Goal: Information Seeking & Learning: Learn about a topic

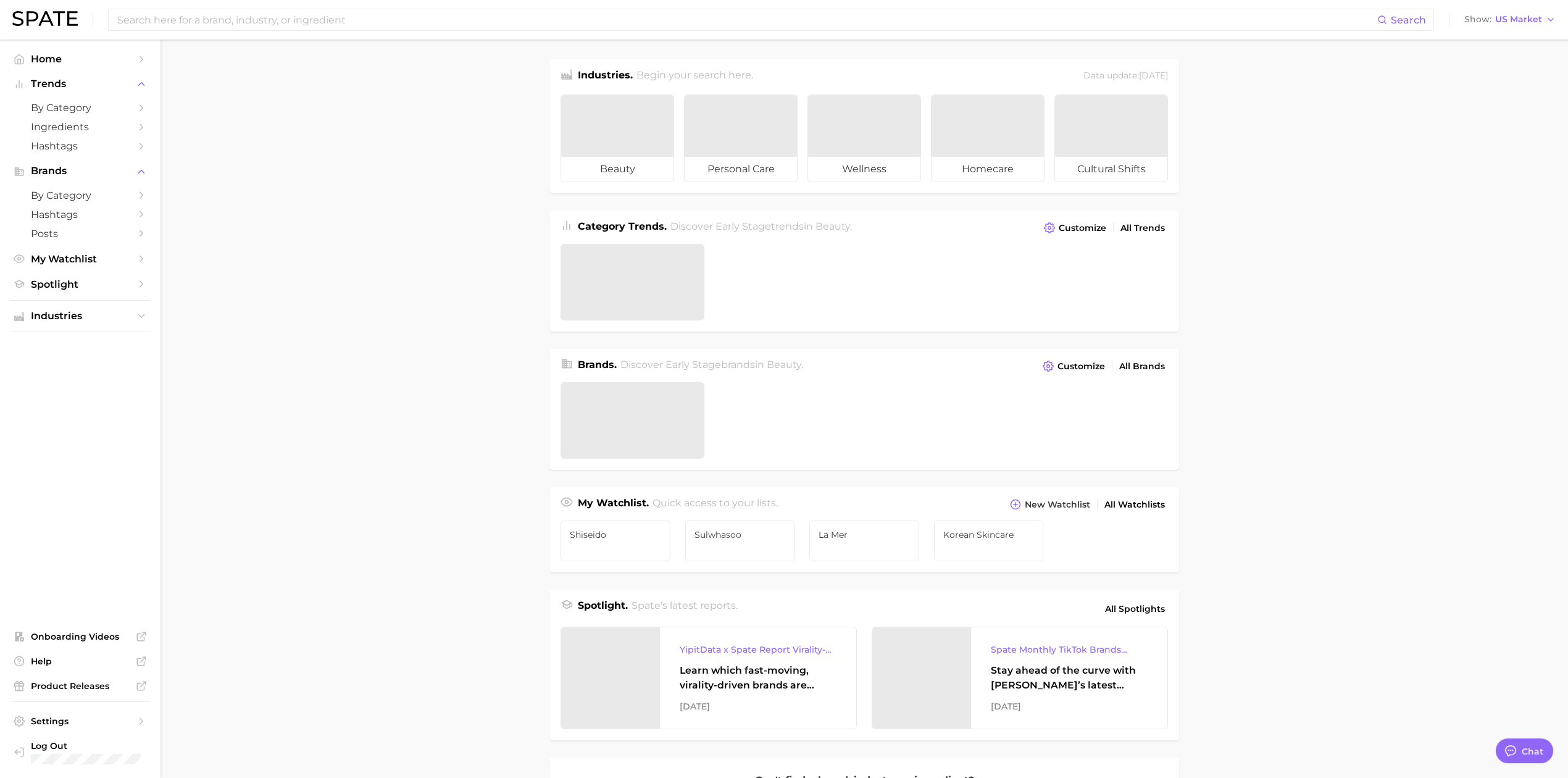
type textarea "x"
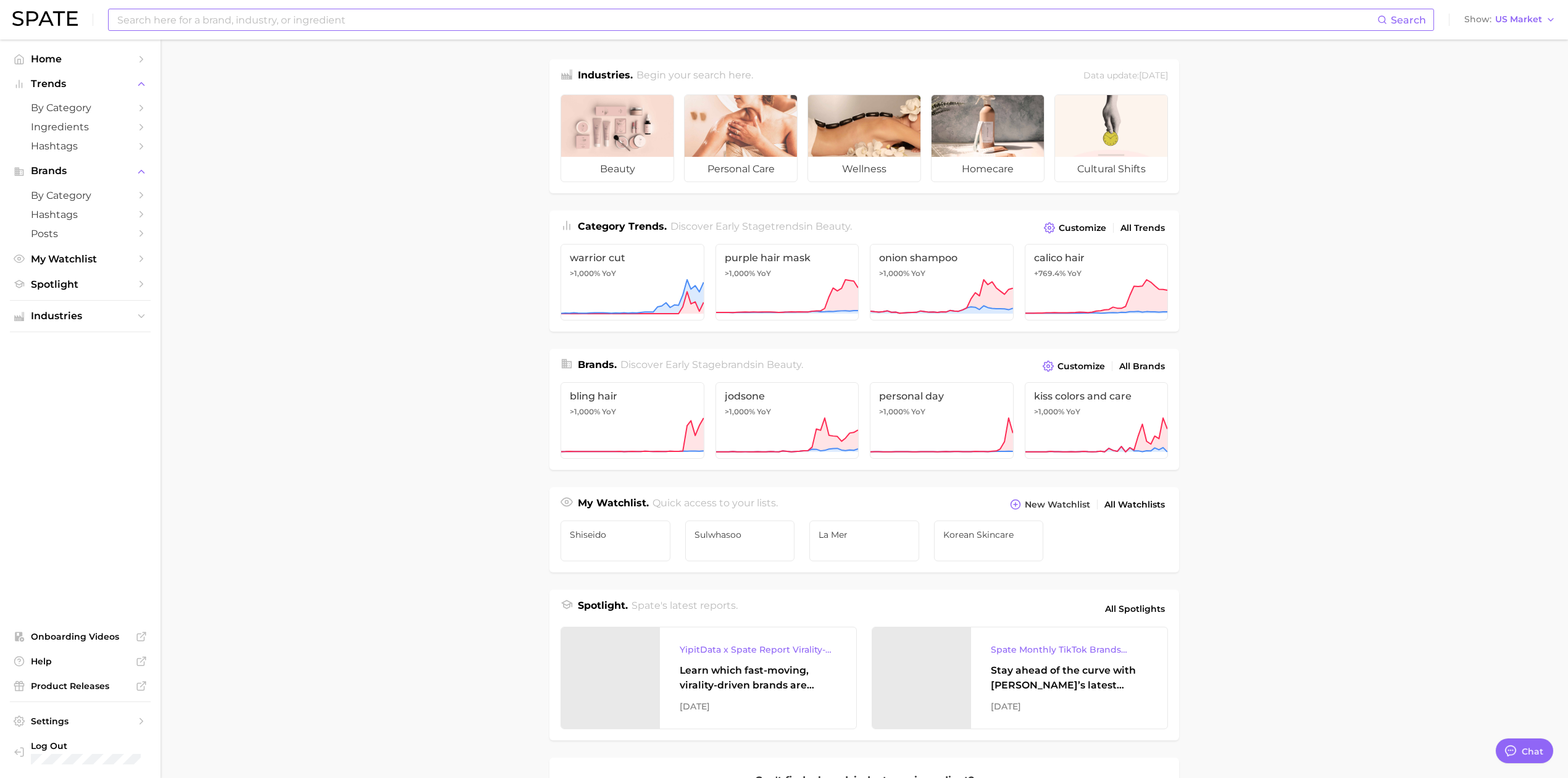
click at [185, 17] on input at bounding box center [746, 20] width 1261 height 21
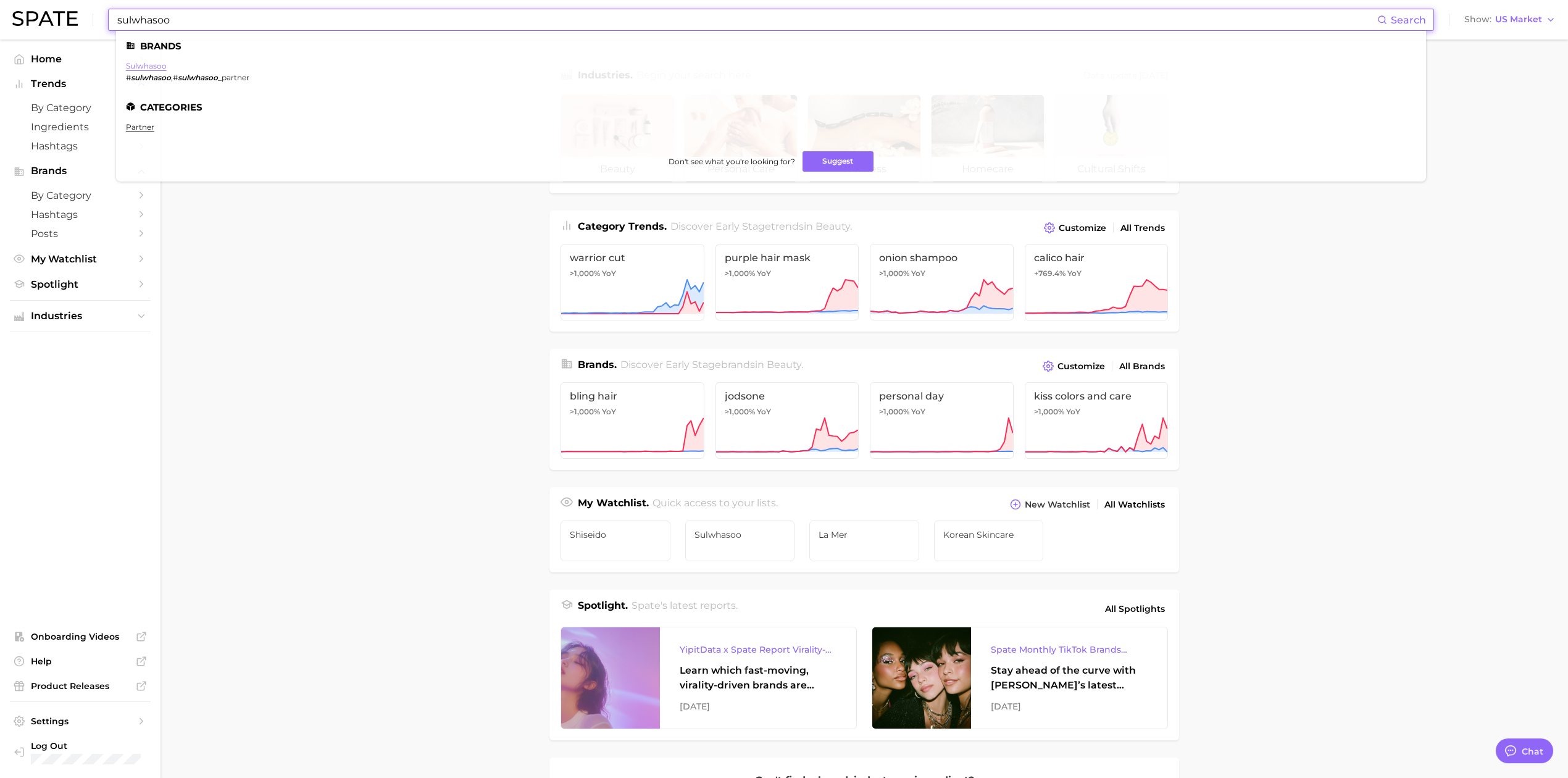
type input "sulwhasoo"
click at [156, 67] on link "sulwhasoo" at bounding box center [146, 66] width 41 height 9
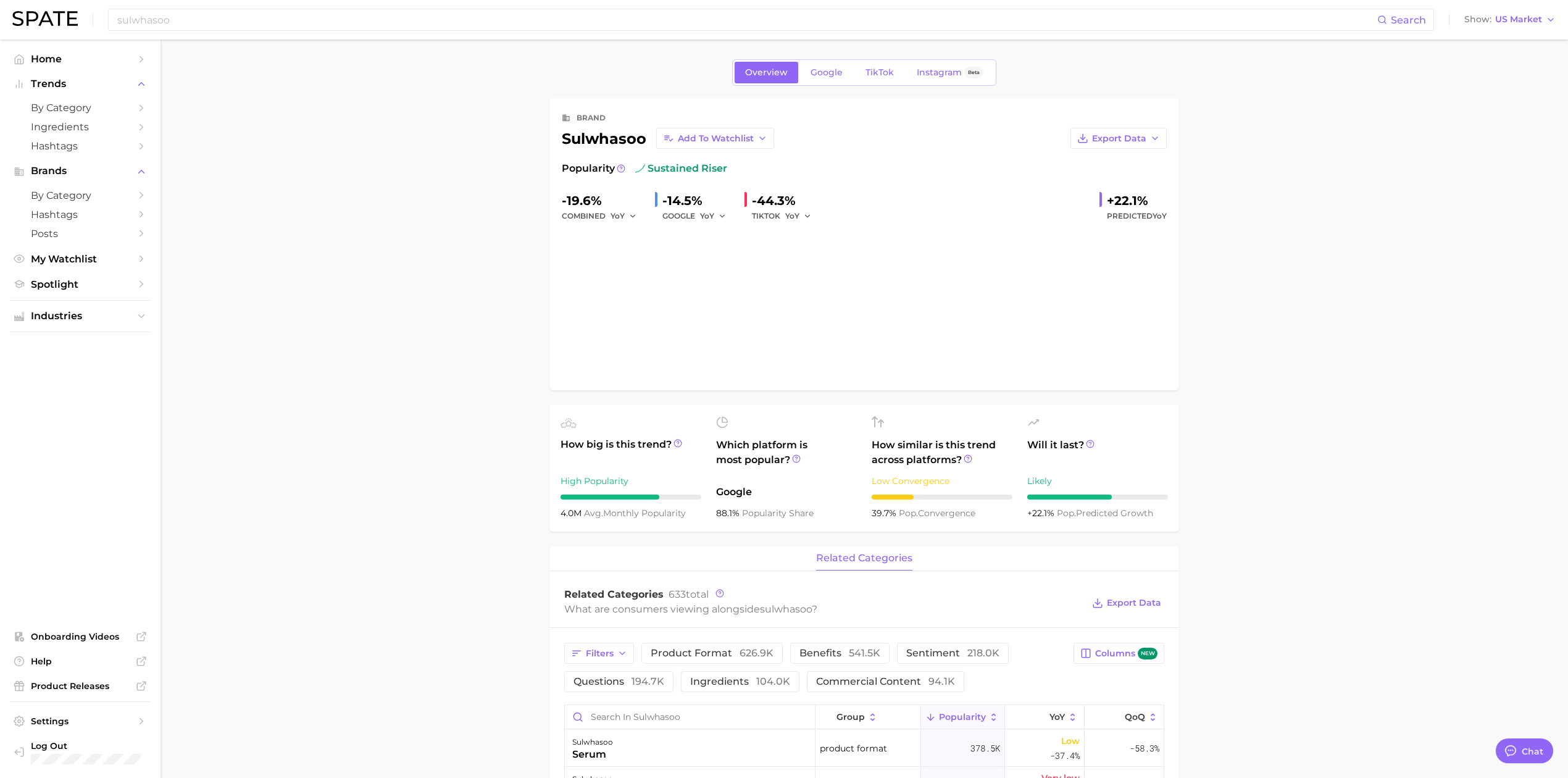
type textarea "x"
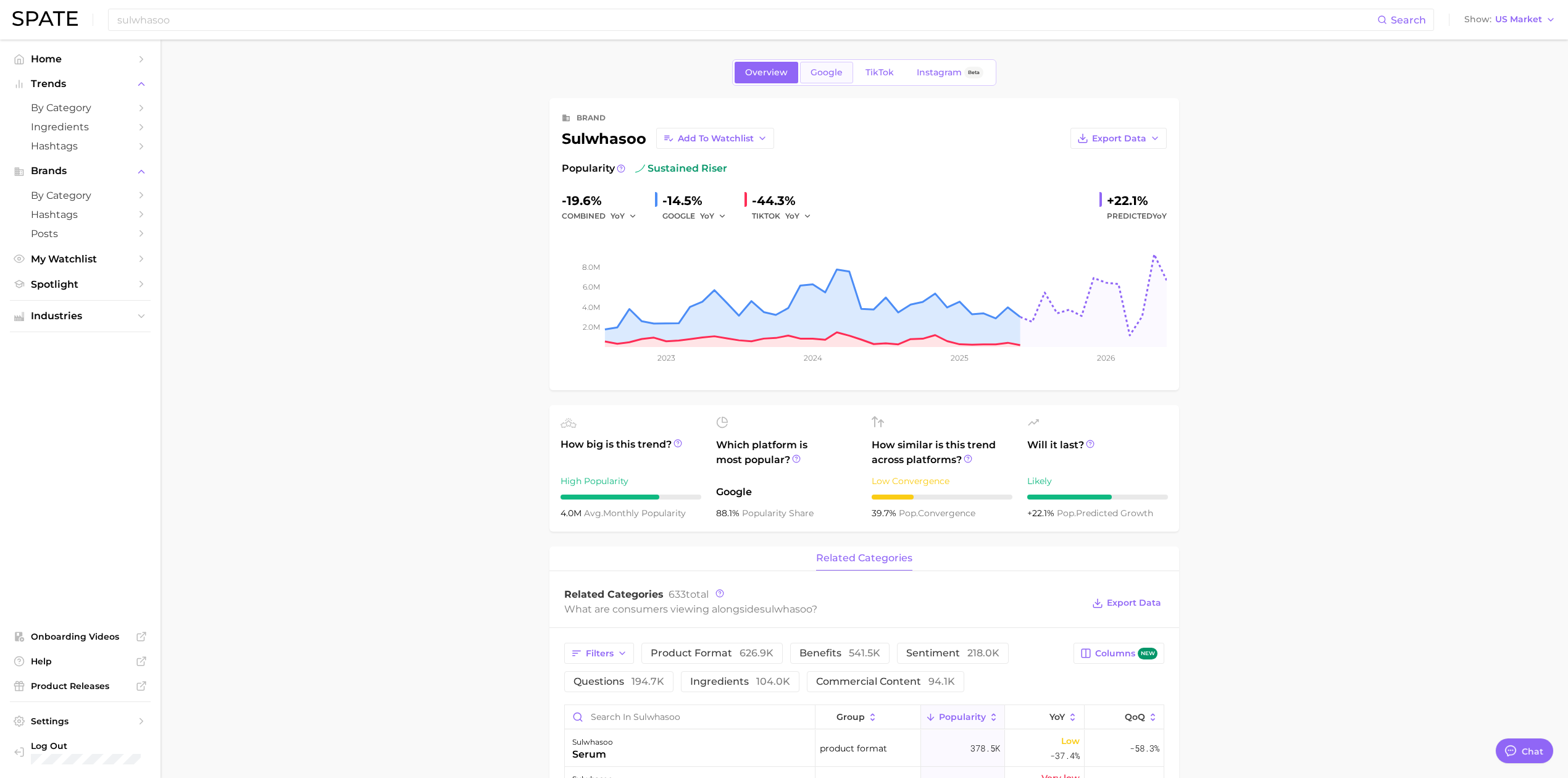
click at [809, 74] on link "Google" at bounding box center [827, 72] width 53 height 21
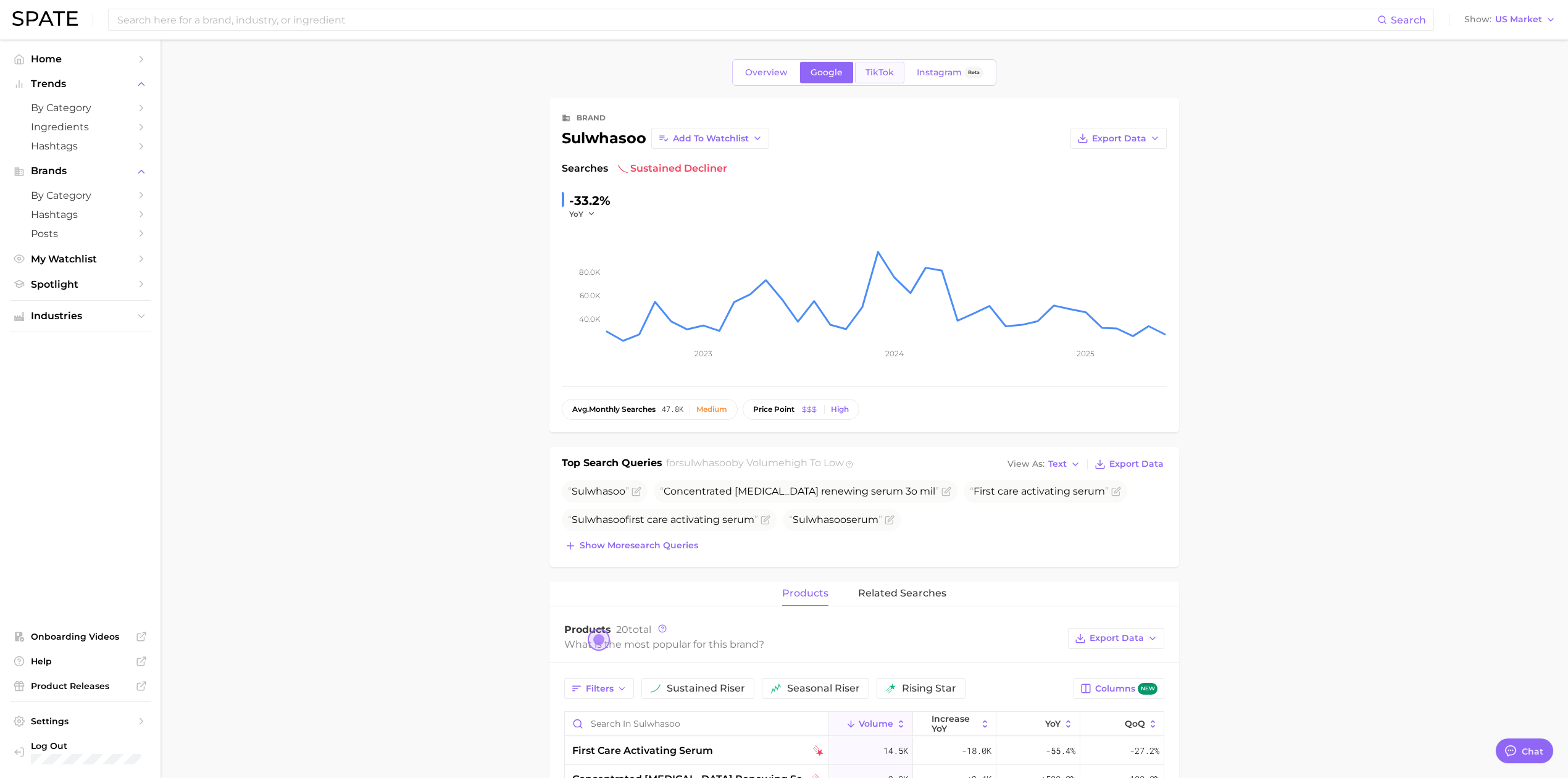
click at [895, 73] on link "TikTok" at bounding box center [879, 72] width 49 height 21
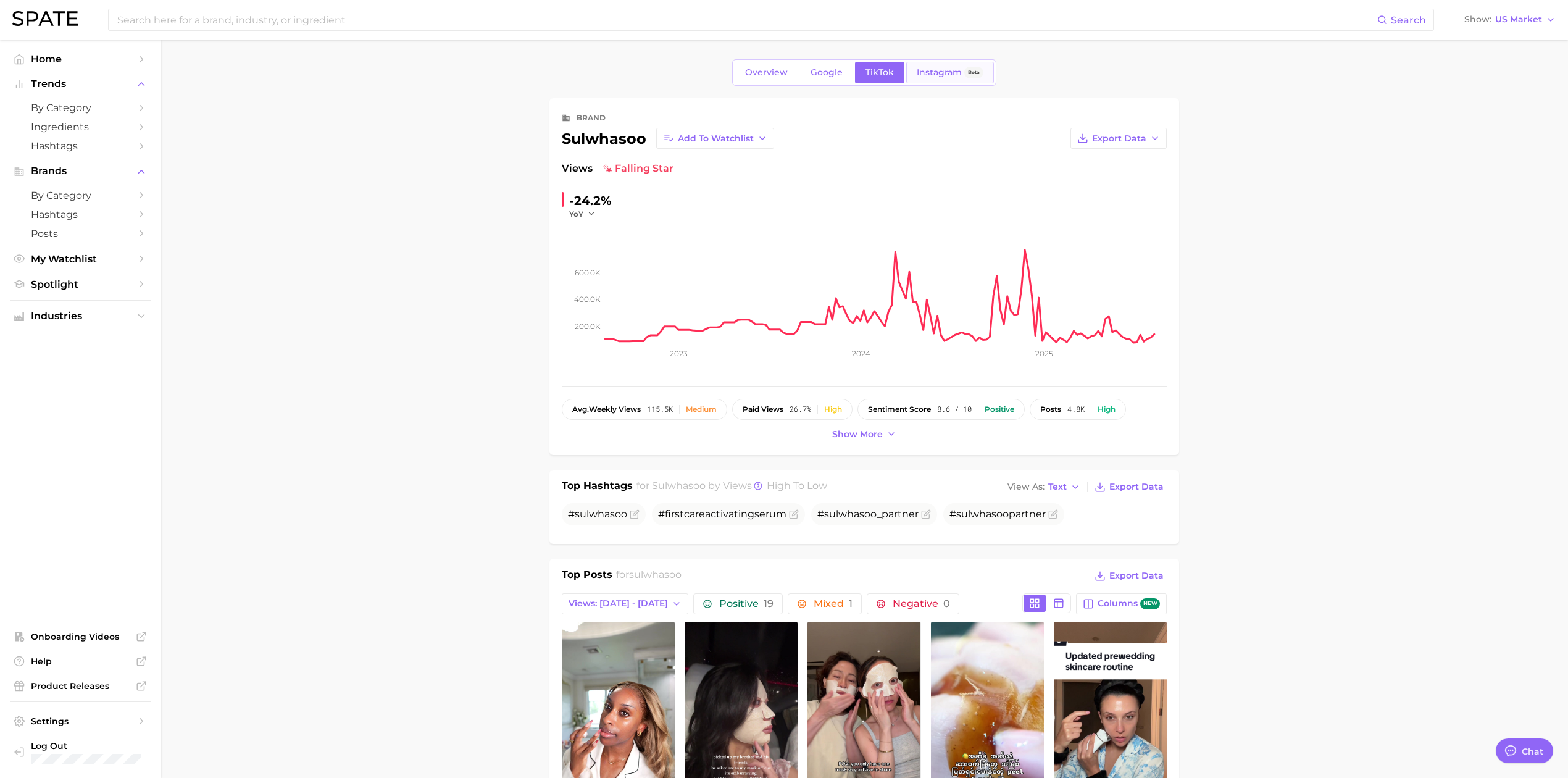
click at [945, 77] on span "Instagram" at bounding box center [939, 72] width 45 height 11
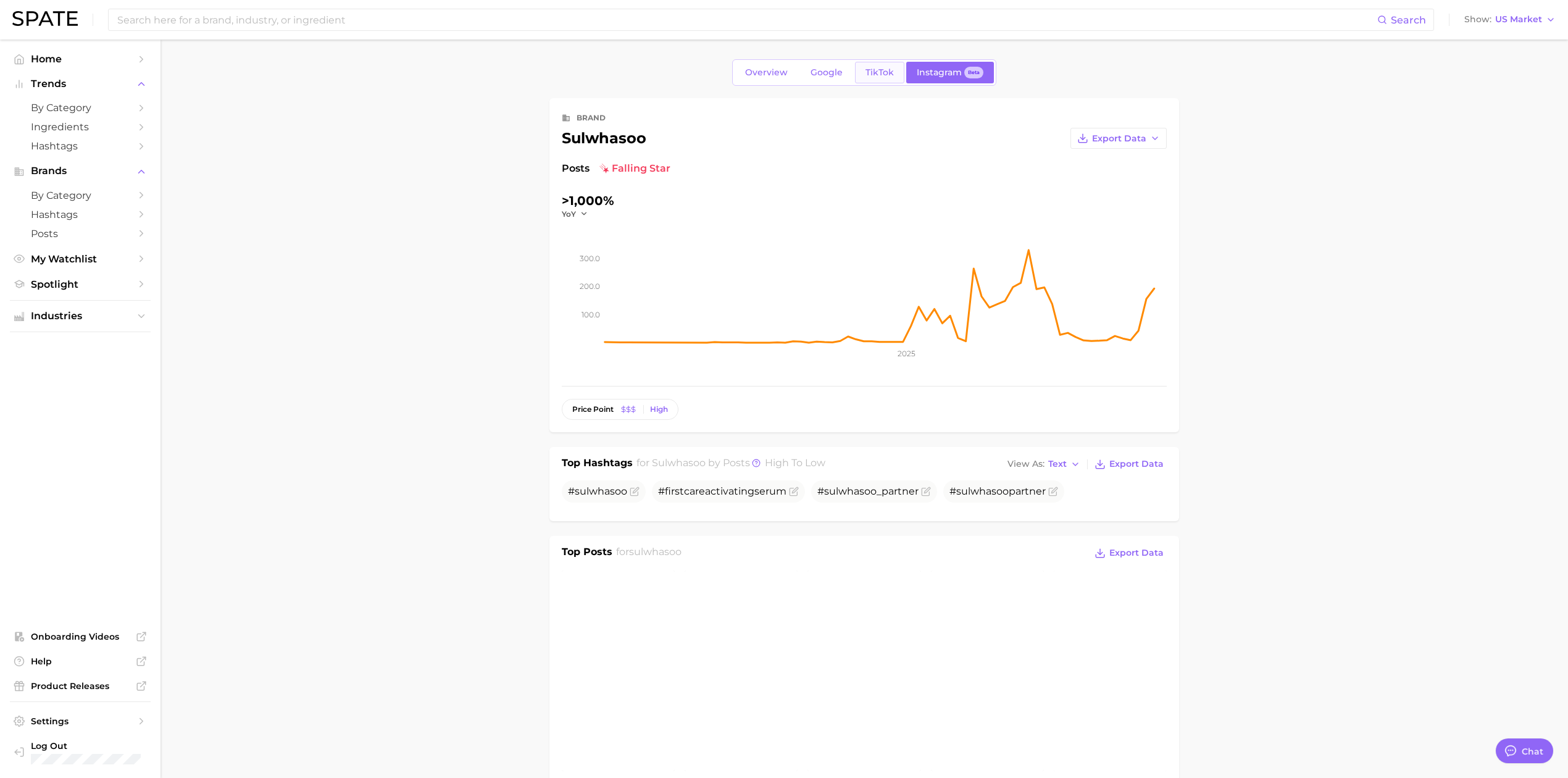
click at [883, 78] on span "TikTok" at bounding box center [880, 72] width 29 height 11
